Goal: Task Accomplishment & Management: Manage account settings

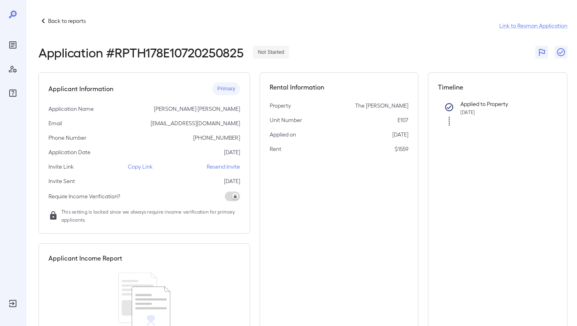
scroll to position [22, 0]
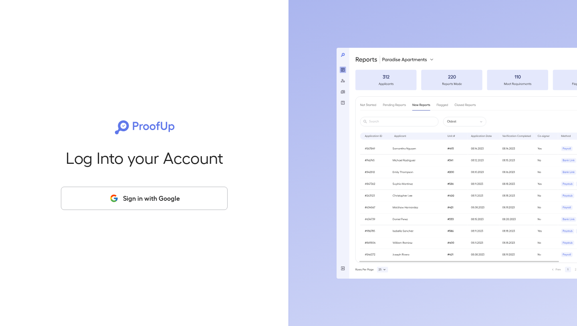
click at [113, 198] on icon "button" at bounding box center [114, 198] width 10 height 10
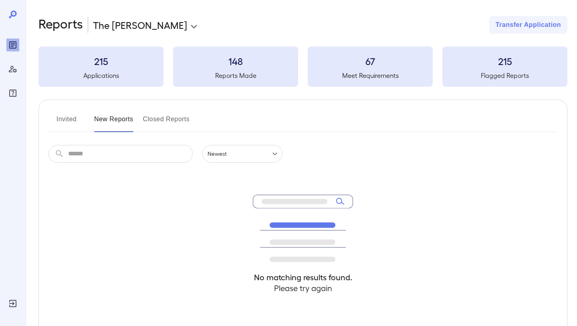
click at [67, 119] on button "Invited" at bounding box center [67, 122] width 36 height 19
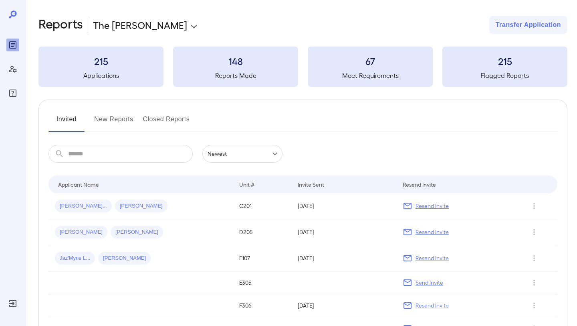
click at [91, 123] on div "Invited New Reports Closed Reports" at bounding box center [303, 122] width 509 height 19
click at [107, 118] on button "New Reports" at bounding box center [113, 122] width 39 height 19
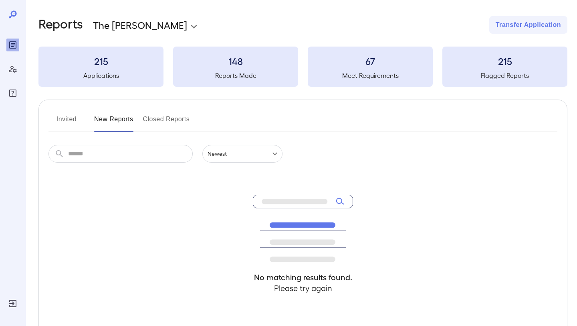
click at [152, 123] on button "Closed Reports" at bounding box center [166, 122] width 47 height 19
click at [103, 121] on button "New Reports" at bounding box center [113, 122] width 39 height 19
click at [63, 115] on button "Invited" at bounding box center [67, 122] width 36 height 19
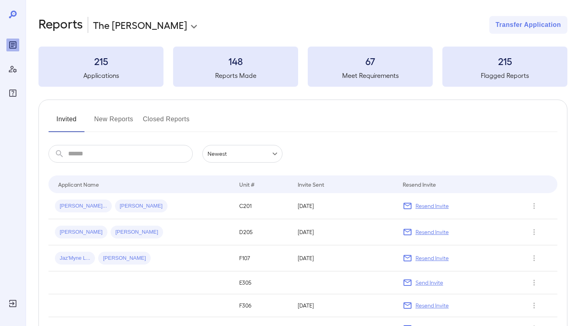
click at [109, 118] on button "New Reports" at bounding box center [113, 122] width 39 height 19
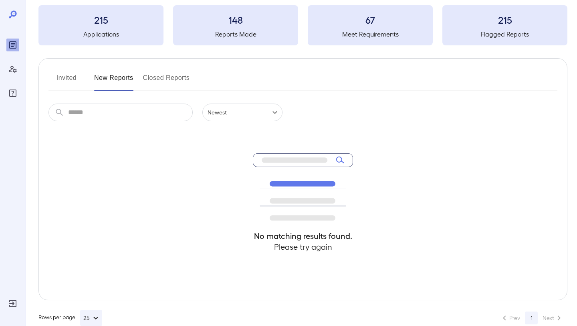
scroll to position [54, 0]
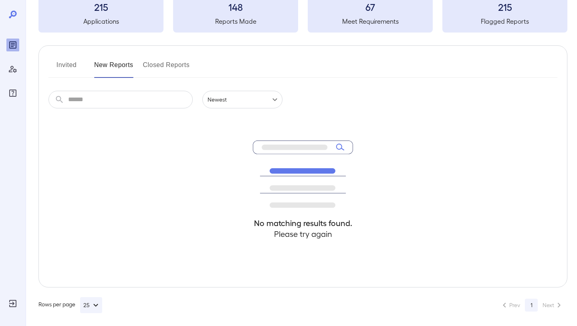
click at [153, 71] on button "Closed Reports" at bounding box center [166, 68] width 47 height 19
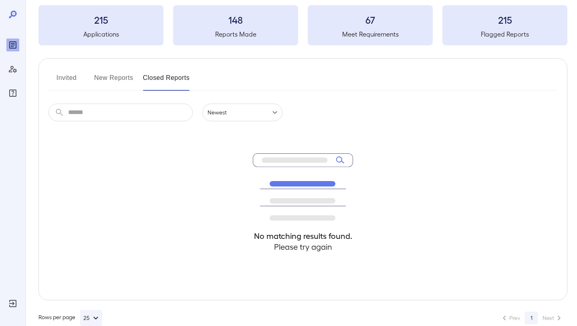
scroll to position [50, 0]
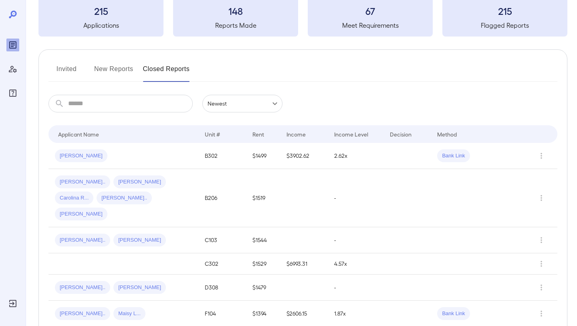
click at [8, 43] on icon "Reports" at bounding box center [13, 45] width 10 height 10
click at [123, 69] on button "New Reports" at bounding box center [113, 72] width 39 height 19
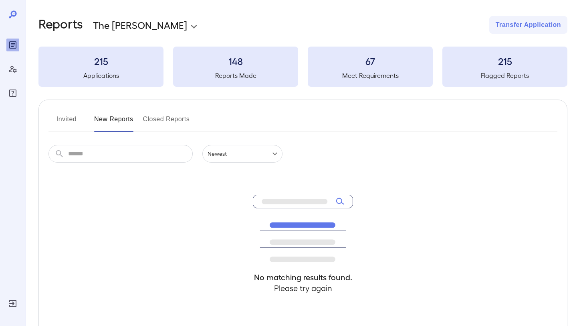
click at [181, 121] on button "Closed Reports" at bounding box center [166, 122] width 47 height 19
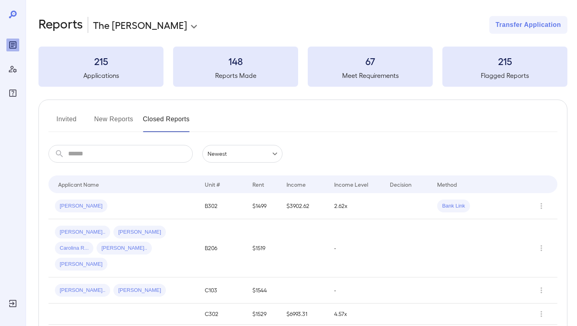
click at [109, 119] on button "New Reports" at bounding box center [113, 122] width 39 height 19
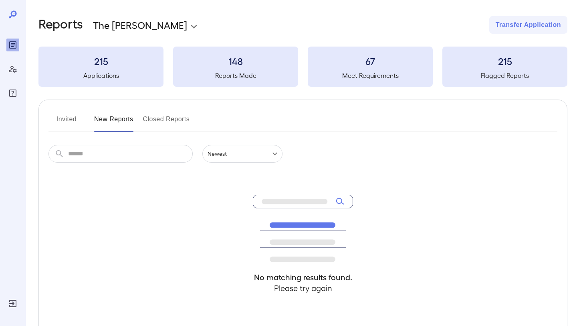
click at [154, 124] on button "Closed Reports" at bounding box center [166, 122] width 47 height 19
click at [161, 119] on button "Closed Reports" at bounding box center [166, 122] width 47 height 19
click at [124, 119] on button "New Reports" at bounding box center [113, 122] width 39 height 19
